Goal: Task Accomplishment & Management: Manage account settings

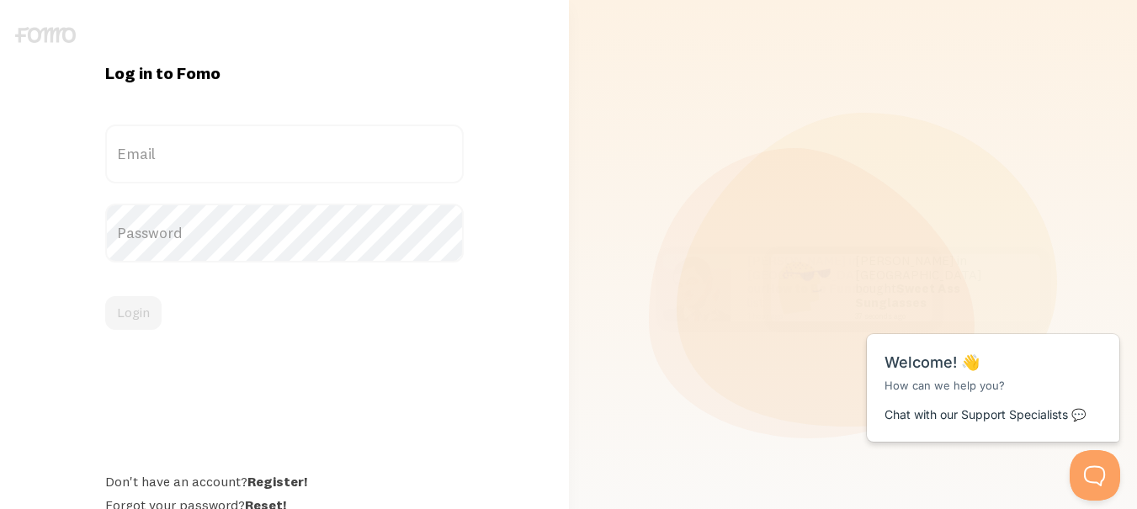
click at [251, 158] on label "Email" at bounding box center [284, 154] width 359 height 59
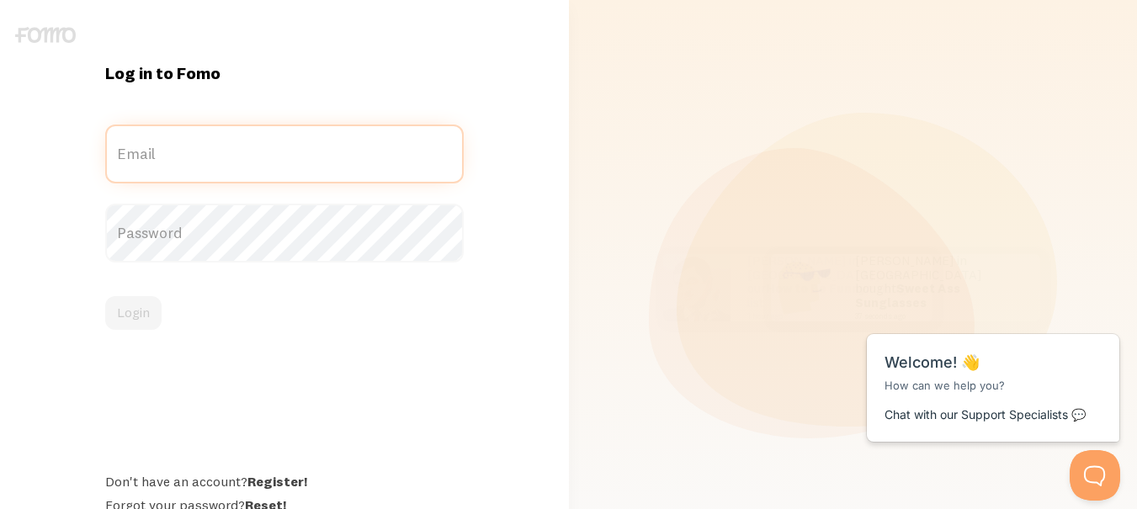
click at [251, 158] on input "Email" at bounding box center [284, 154] width 359 height 59
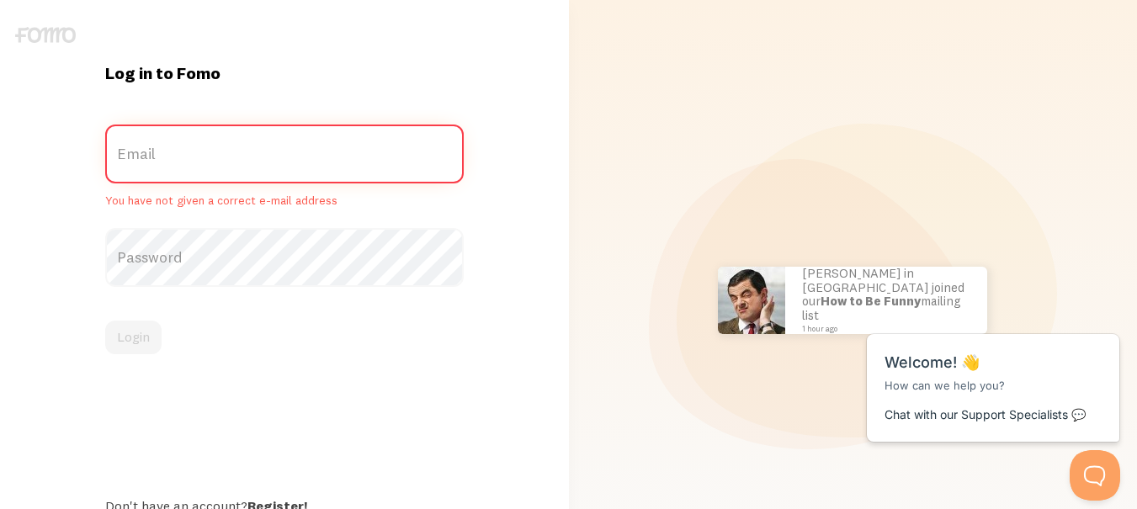
type input "[EMAIL_ADDRESS][DOMAIN_NAME]"
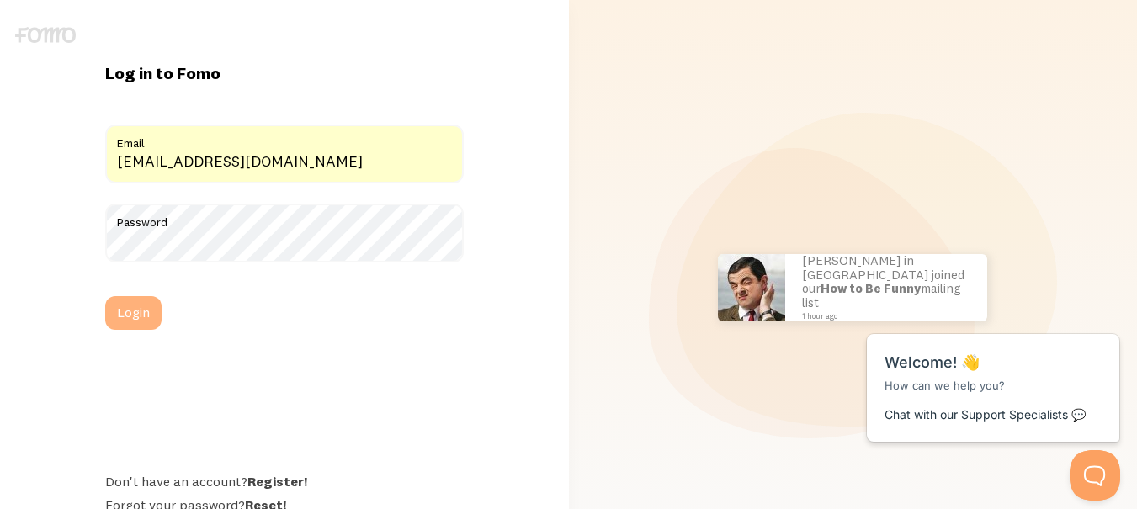
click at [110, 328] on button "Login" at bounding box center [133, 313] width 56 height 34
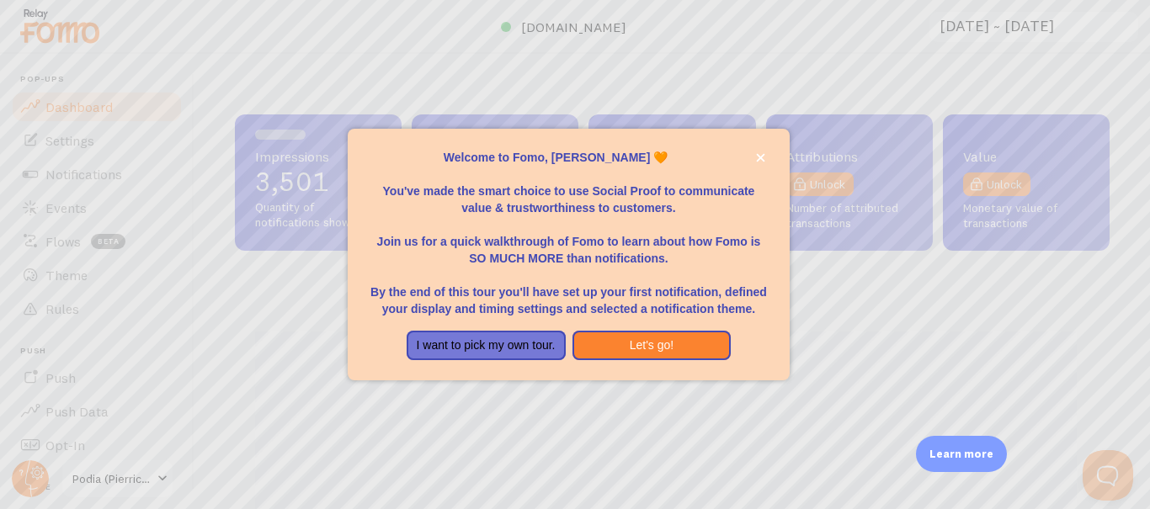
scroll to position [442, 862]
click at [762, 159] on icon "close," at bounding box center [760, 157] width 8 height 8
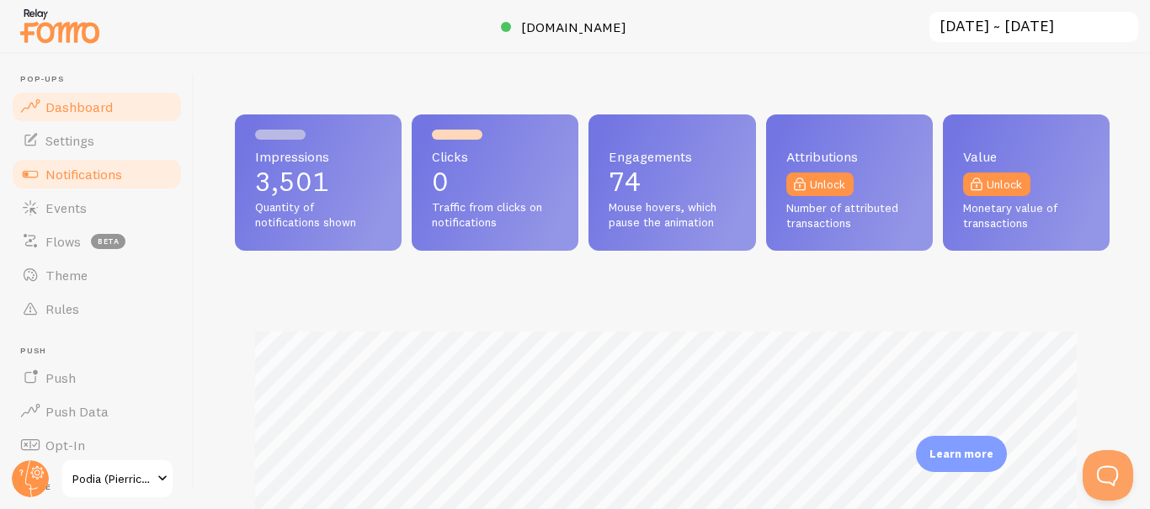
click at [123, 175] on link "Notifications" at bounding box center [96, 174] width 173 height 34
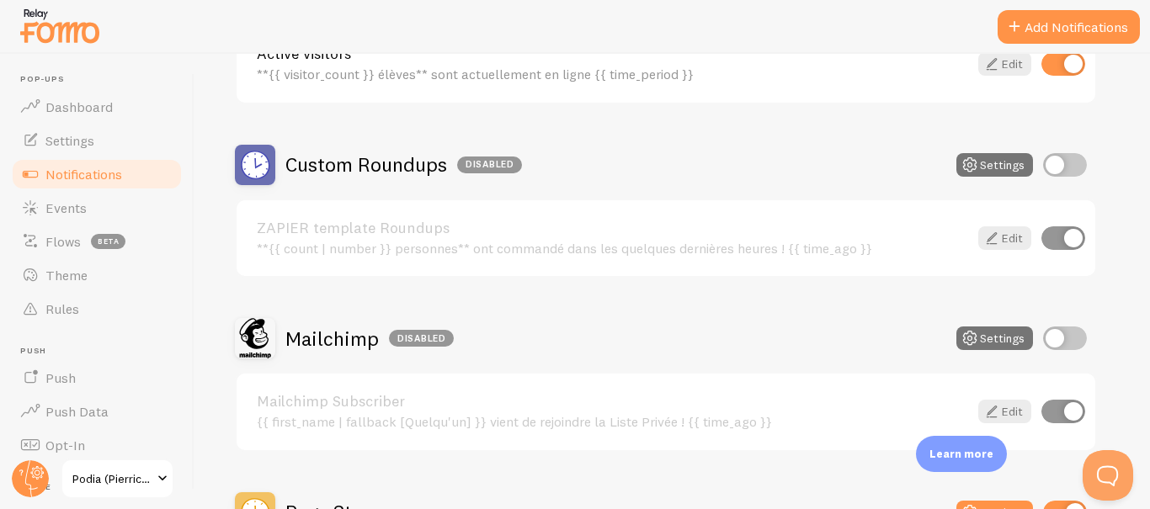
scroll to position [261, 0]
click at [102, 209] on link "Events" at bounding box center [96, 208] width 173 height 34
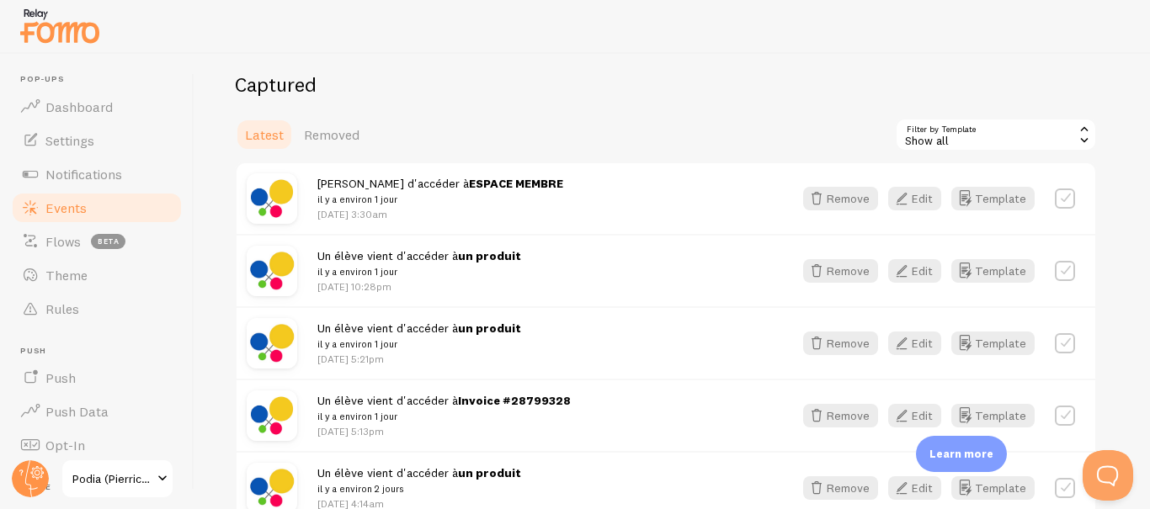
scroll to position [340, 0]
click at [846, 269] on button "Remove" at bounding box center [840, 270] width 75 height 24
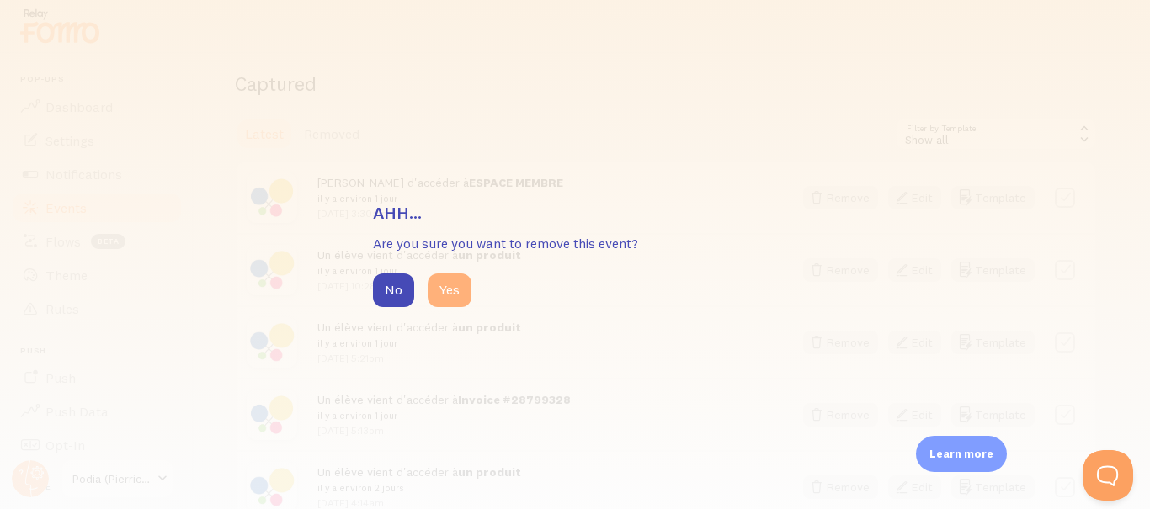
click at [443, 286] on button "Yes" at bounding box center [450, 291] width 44 height 34
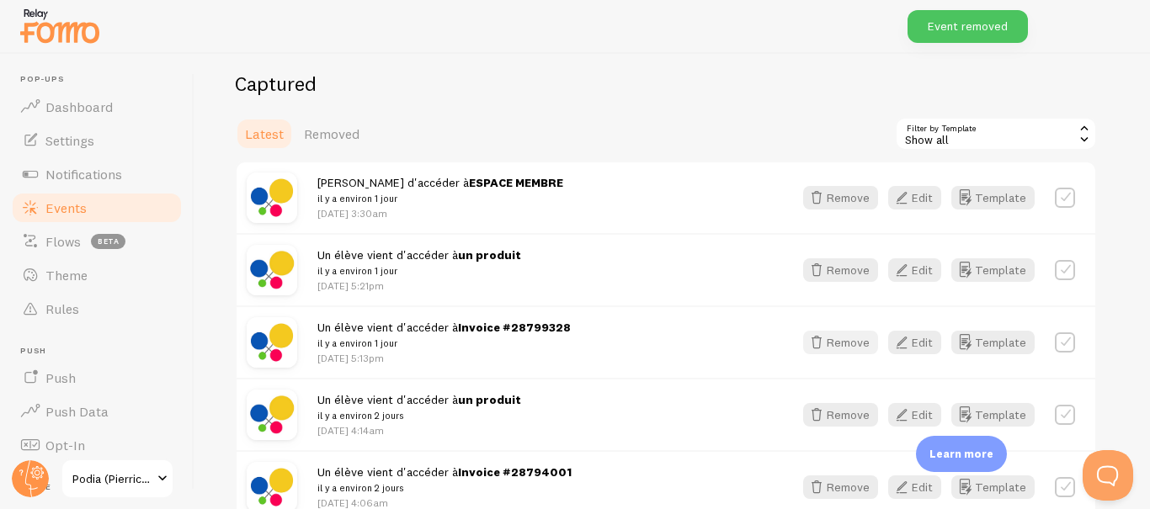
click at [848, 344] on button "Remove" at bounding box center [840, 343] width 75 height 24
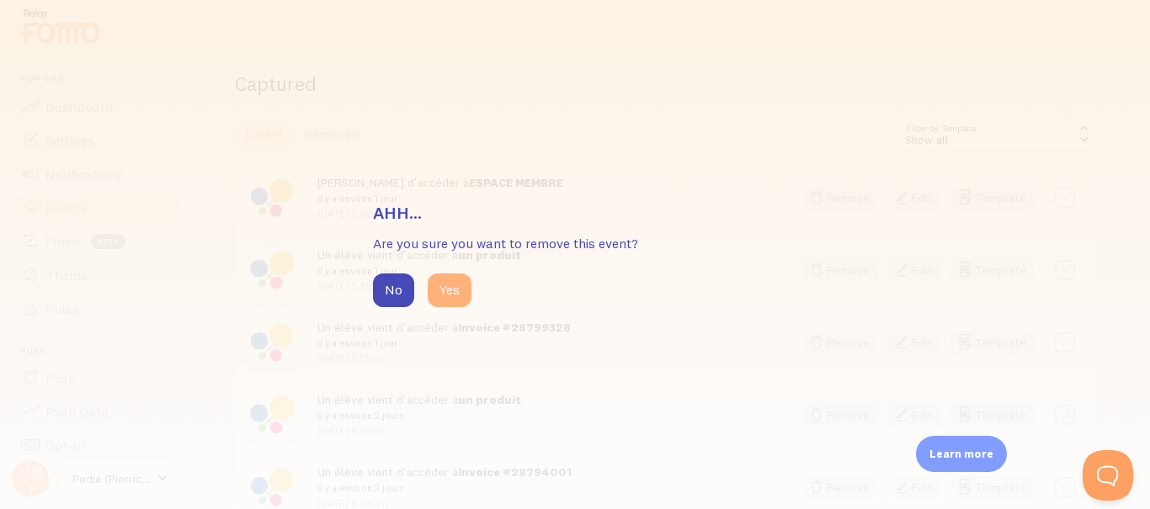
click at [457, 296] on button "Yes" at bounding box center [450, 291] width 44 height 34
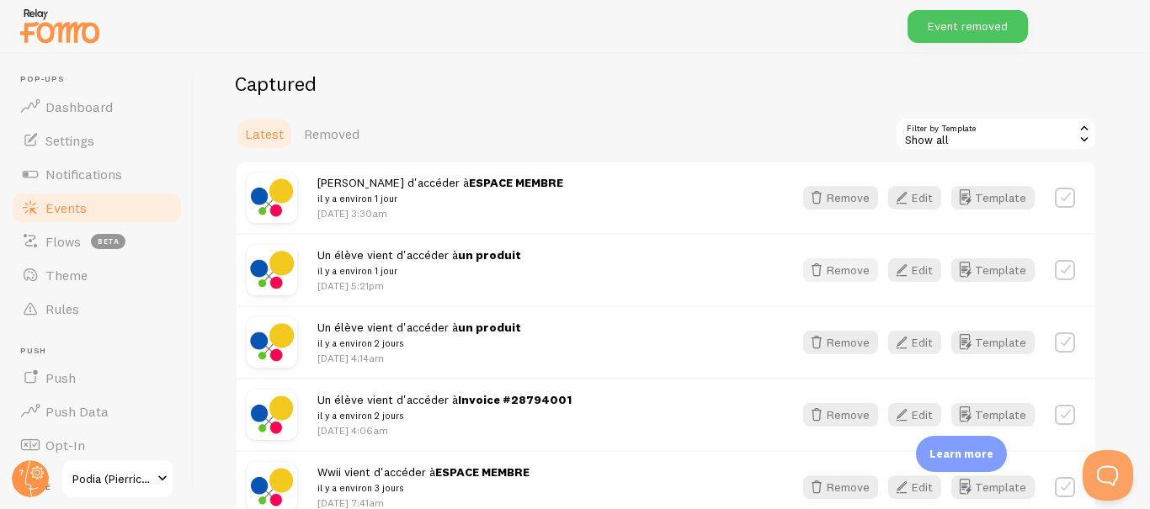
click at [837, 263] on button "Remove" at bounding box center [840, 270] width 75 height 24
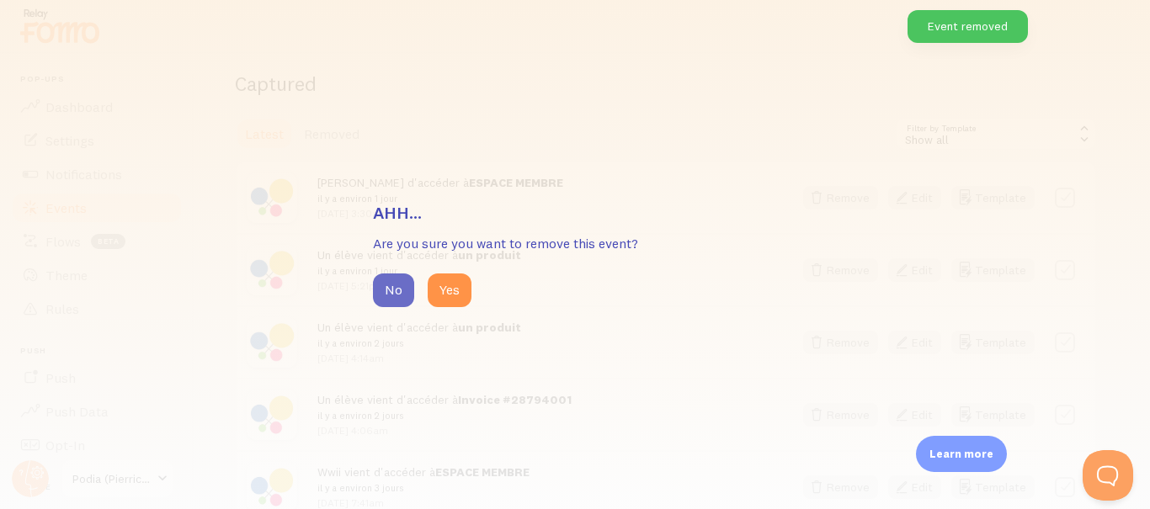
click at [395, 282] on button "No" at bounding box center [393, 291] width 41 height 34
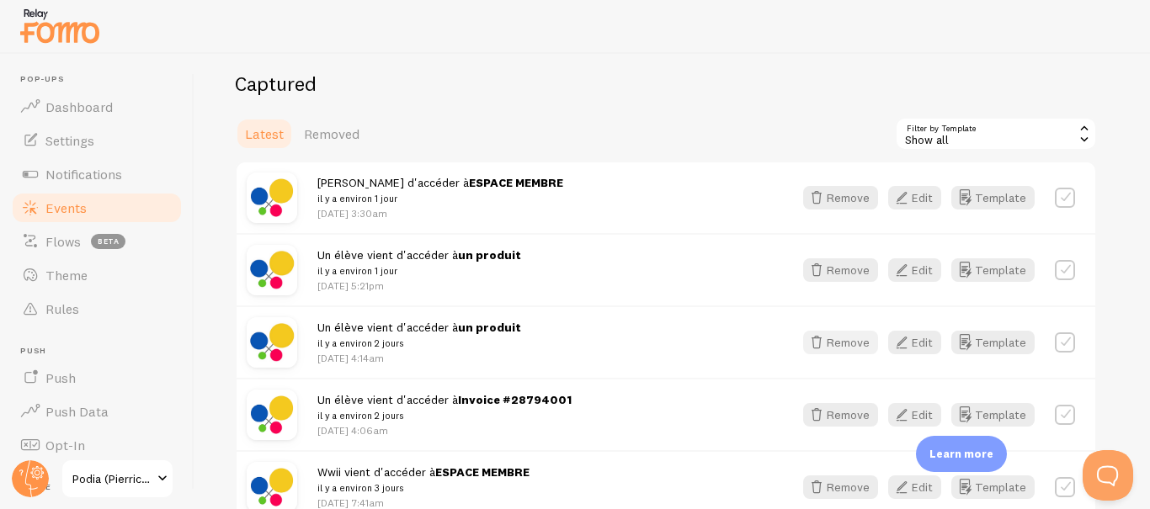
click at [850, 343] on button "Remove" at bounding box center [840, 343] width 75 height 24
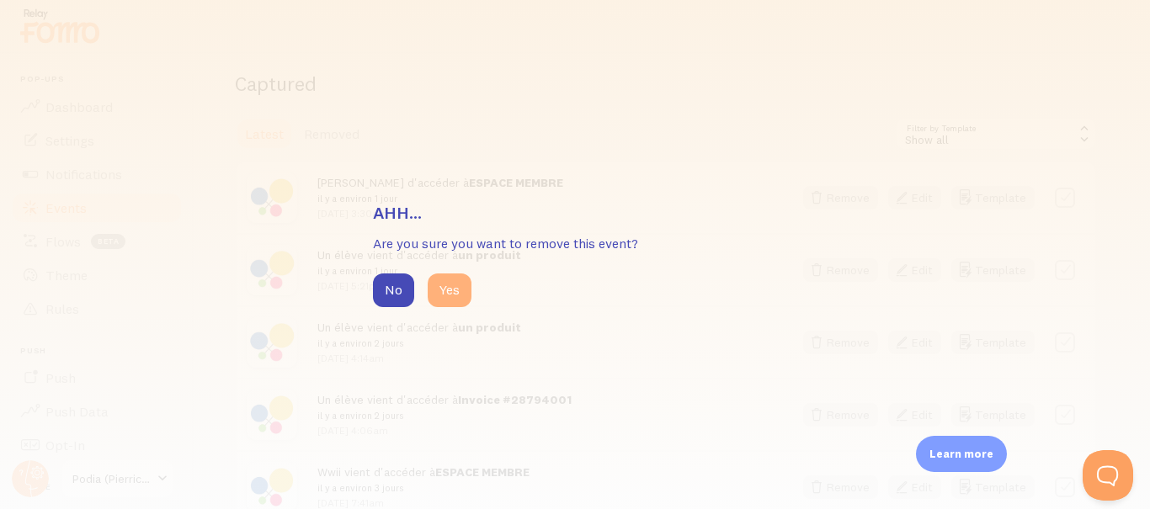
click at [458, 278] on button "Yes" at bounding box center [450, 291] width 44 height 34
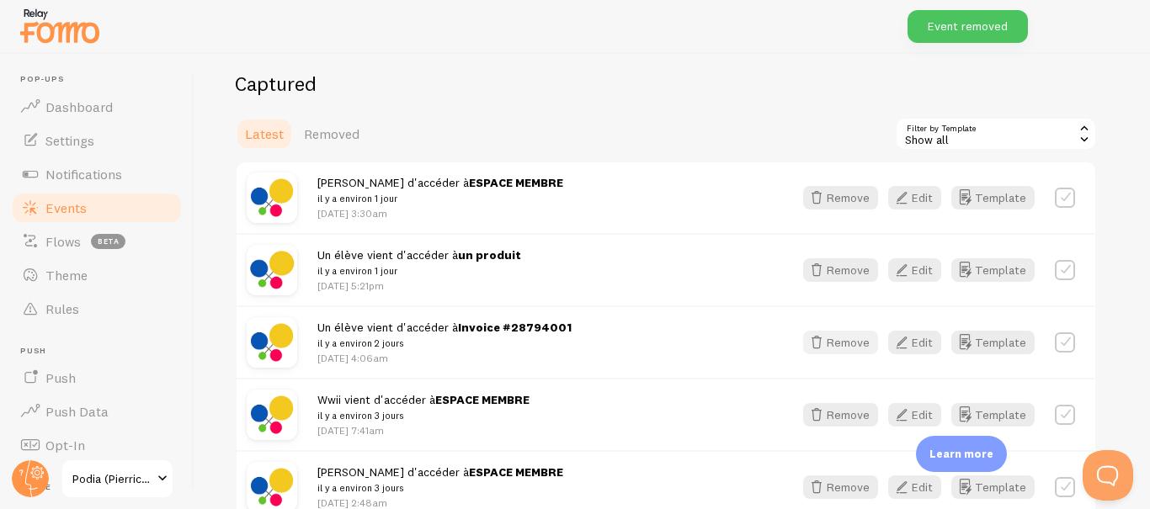
click at [831, 349] on button "Remove" at bounding box center [840, 343] width 75 height 24
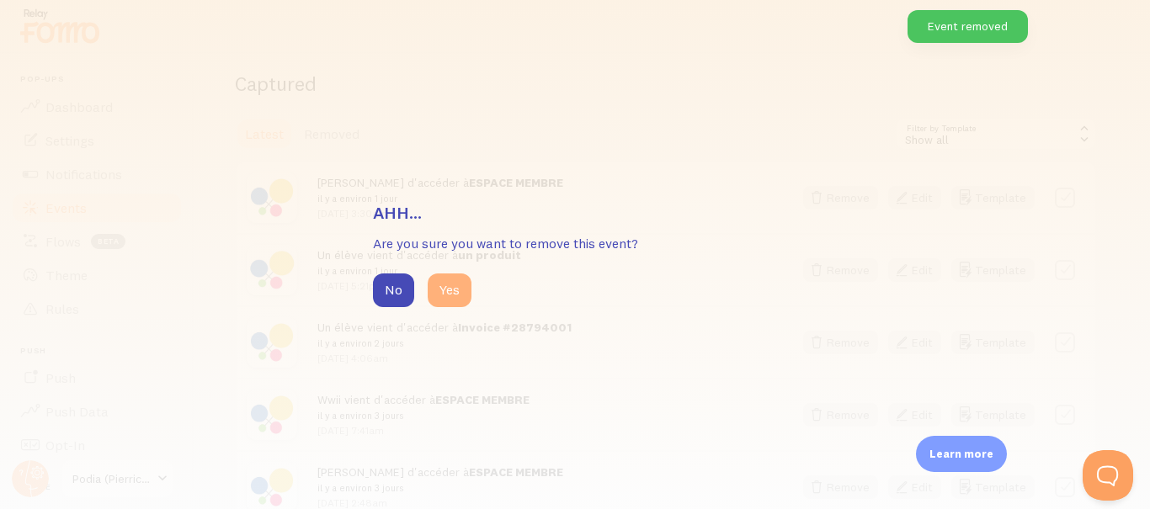
click at [443, 289] on button "Yes" at bounding box center [450, 291] width 44 height 34
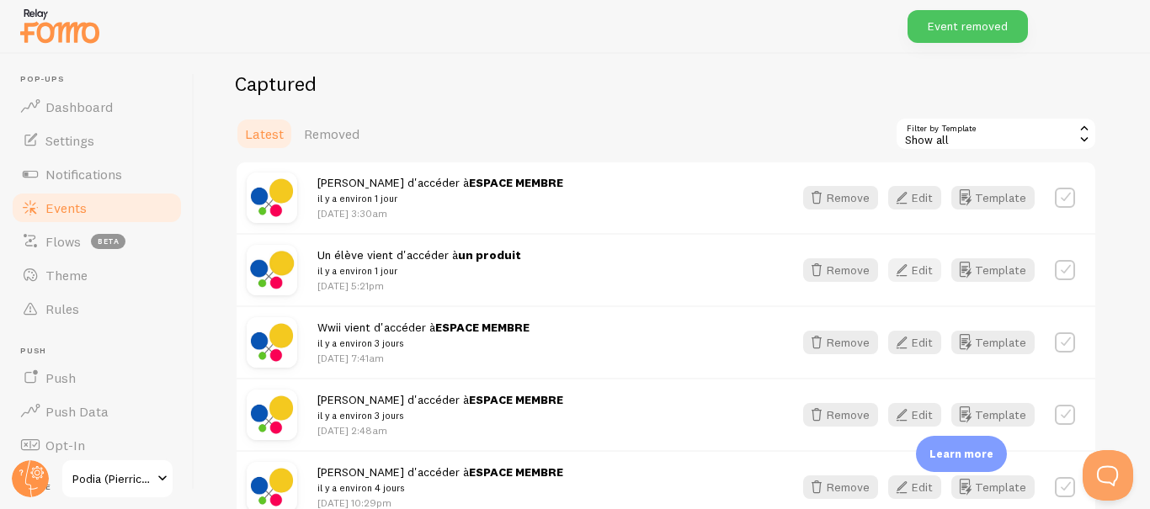
click at [911, 266] on icon "button" at bounding box center [902, 270] width 20 height 20
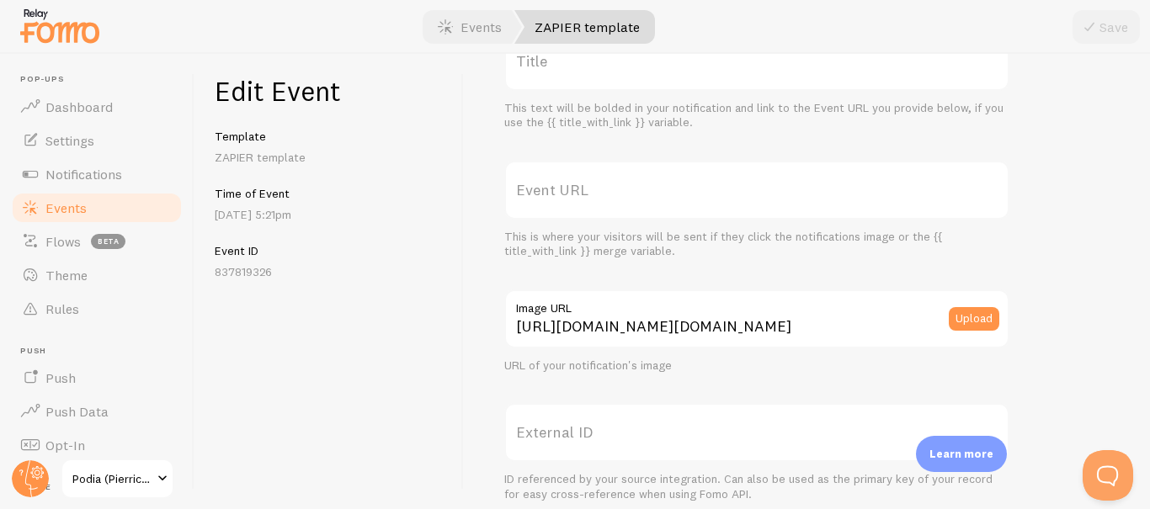
scroll to position [108, 0]
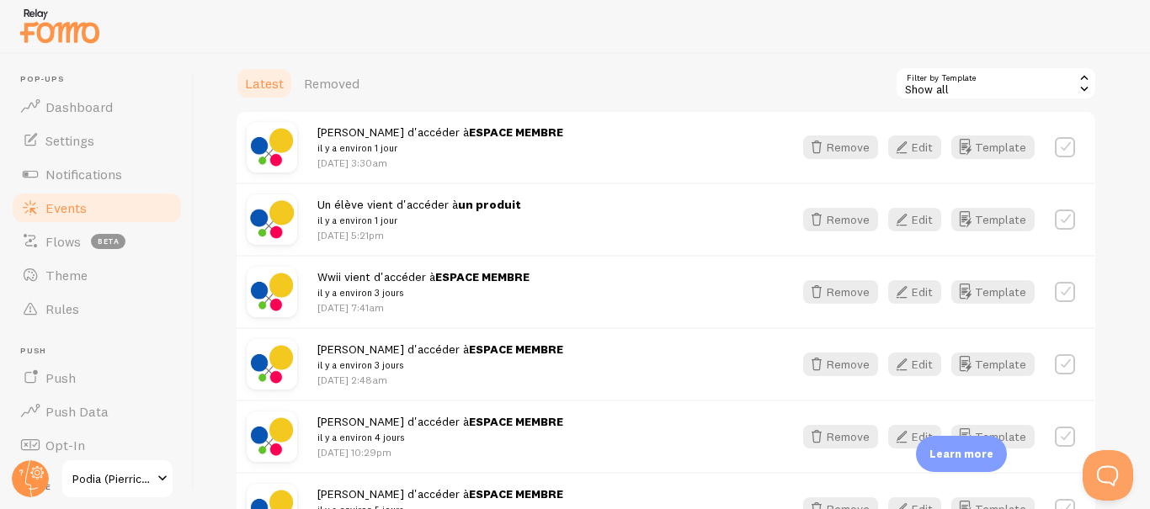
scroll to position [400, 0]
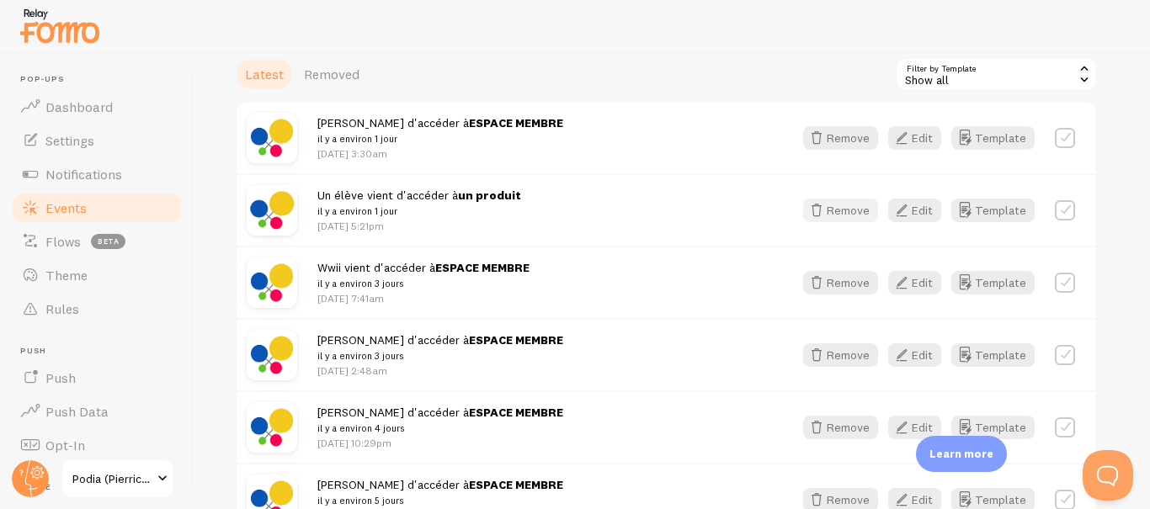
click at [844, 202] on button "Remove" at bounding box center [840, 211] width 75 height 24
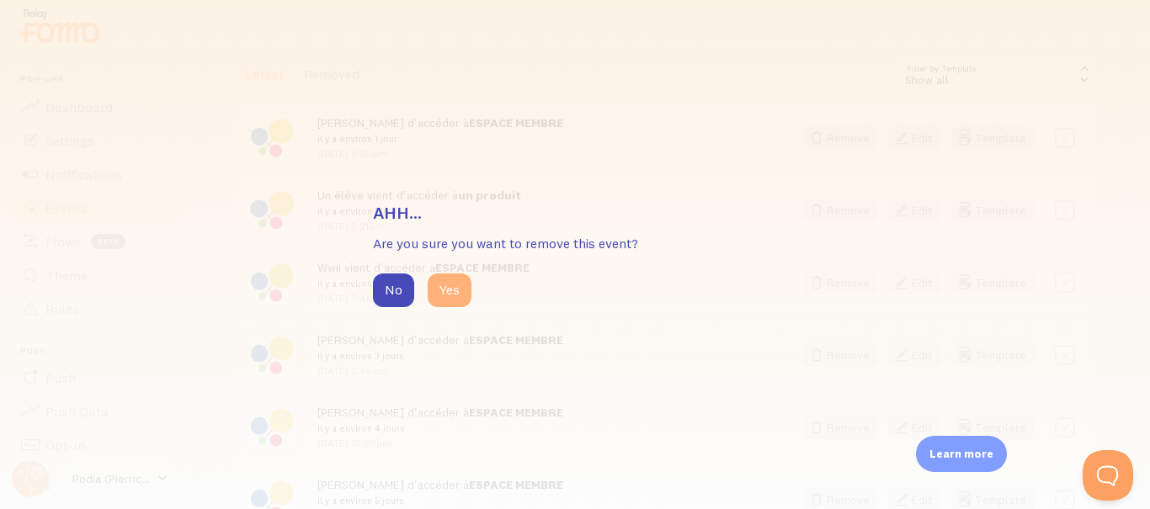
click at [440, 299] on button "Yes" at bounding box center [450, 291] width 44 height 34
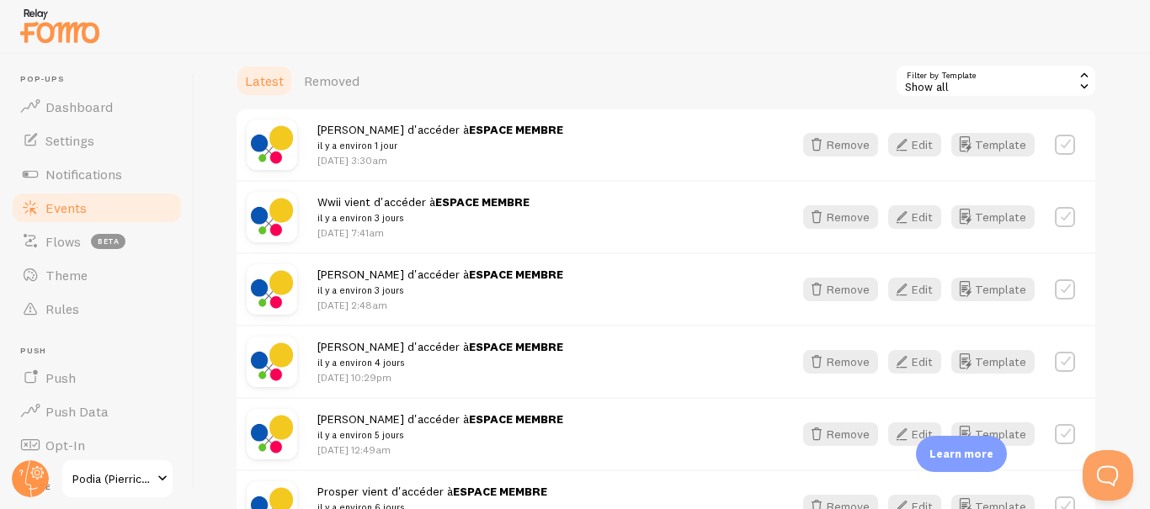
scroll to position [399, 0]
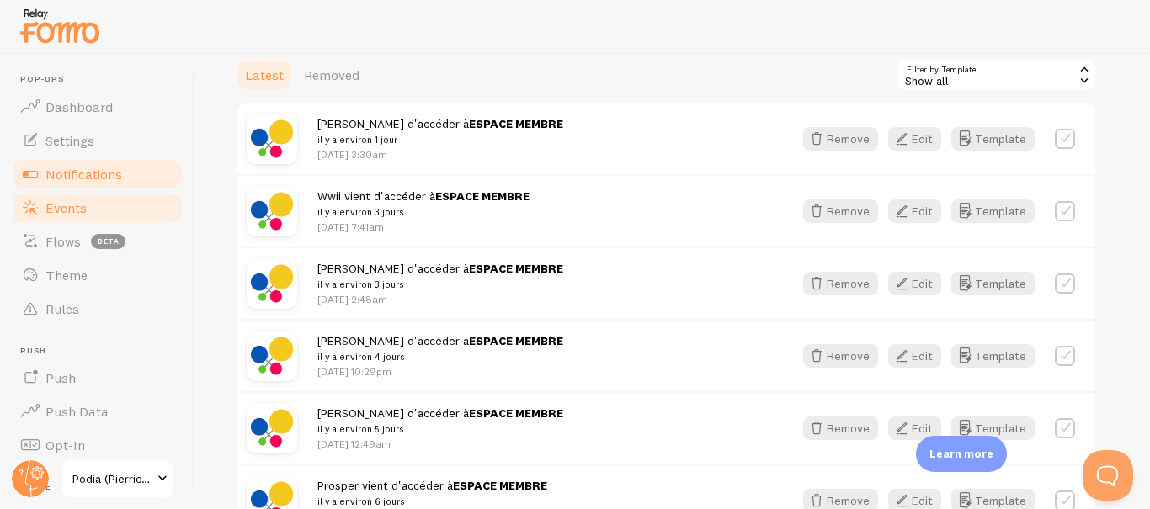
click at [93, 176] on span "Notifications" at bounding box center [83, 174] width 77 height 17
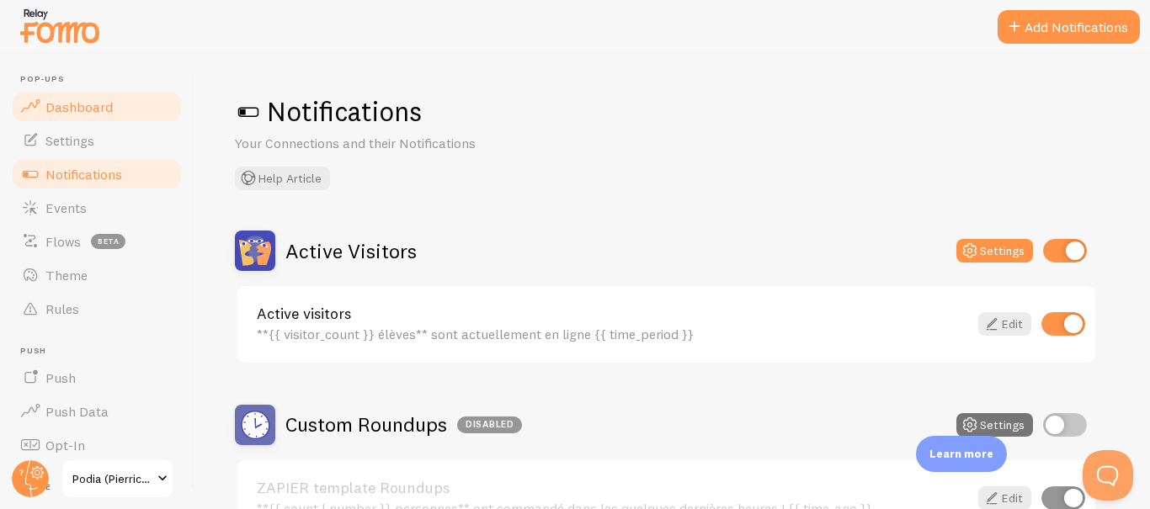
click at [112, 108] on link "Dashboard" at bounding box center [96, 107] width 173 height 34
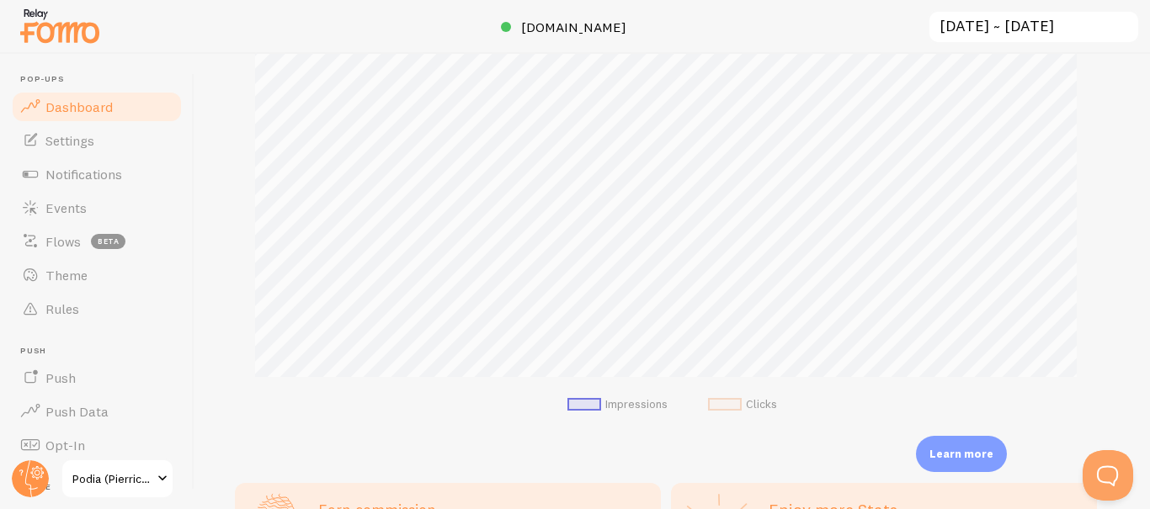
scroll to position [250, 0]
